Goal: Transaction & Acquisition: Register for event/course

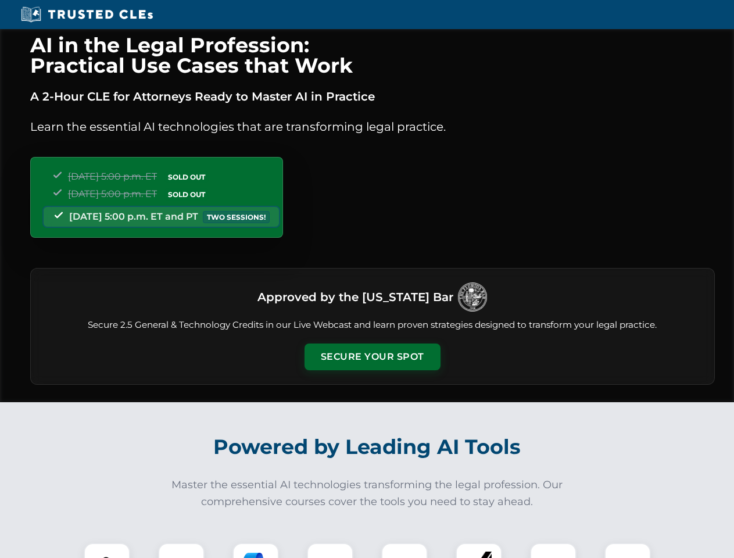
click at [372, 357] on button "Secure Your Spot" at bounding box center [373, 357] width 136 height 27
click at [107, 550] on img at bounding box center [107, 566] width 34 height 34
click at [181, 550] on div at bounding box center [181, 566] width 47 height 47
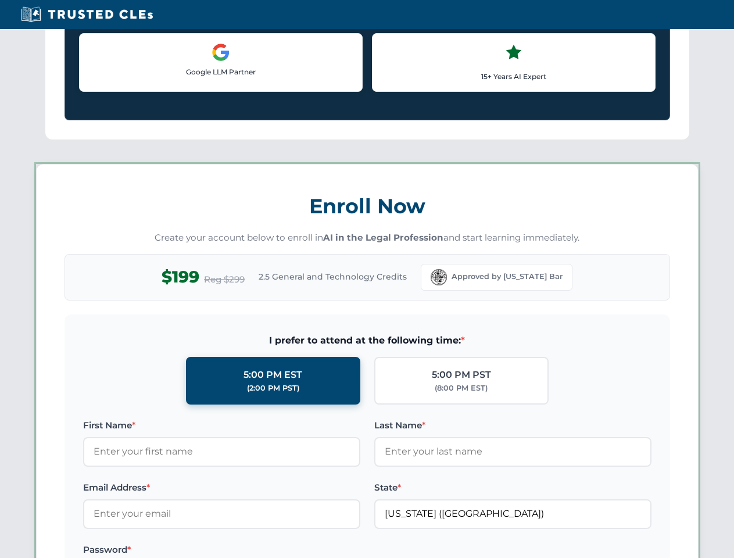
click at [330, 550] on label "Password *" at bounding box center [221, 550] width 277 height 14
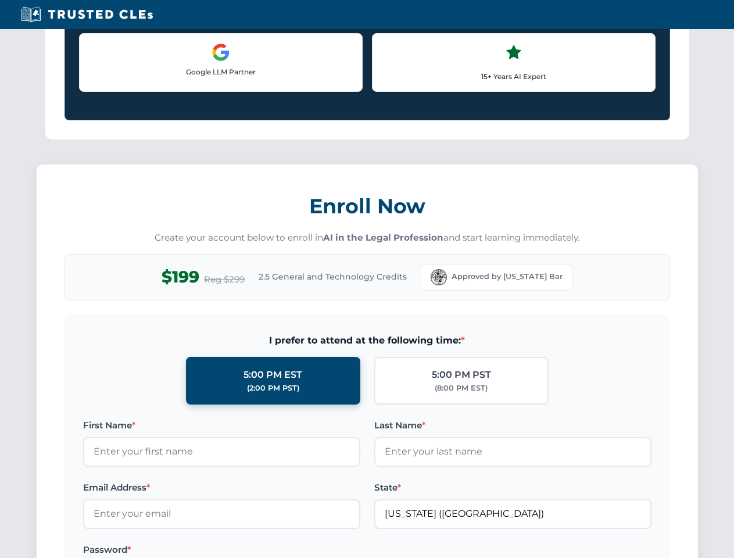
scroll to position [1141, 0]
